Goal: Task Accomplishment & Management: Manage account settings

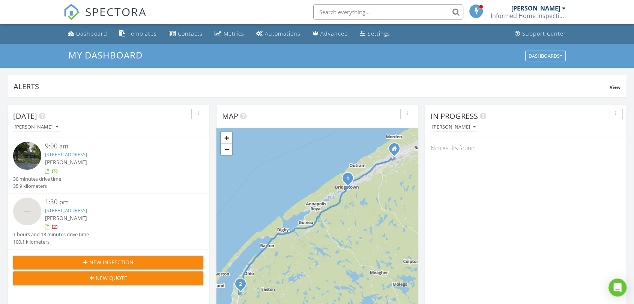
click at [75, 211] on link "[STREET_ADDRESS]" at bounding box center [66, 210] width 42 height 7
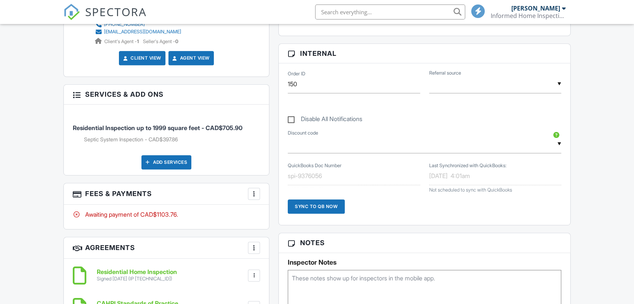
scroll to position [401, 0]
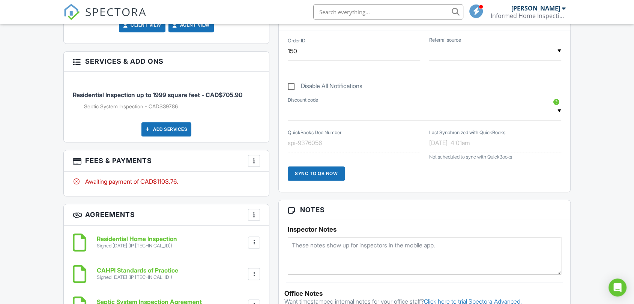
click at [256, 158] on div at bounding box center [253, 160] width 7 height 7
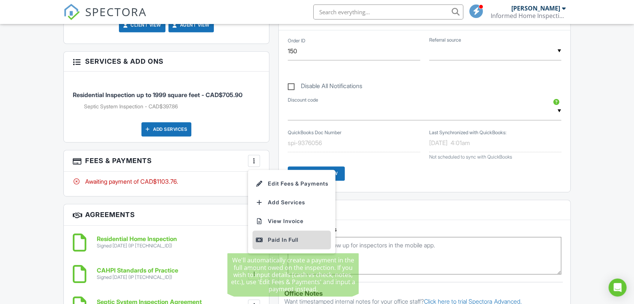
click at [286, 242] on div "Paid In Full" at bounding box center [291, 239] width 72 height 9
